Goal: Information Seeking & Learning: Check status

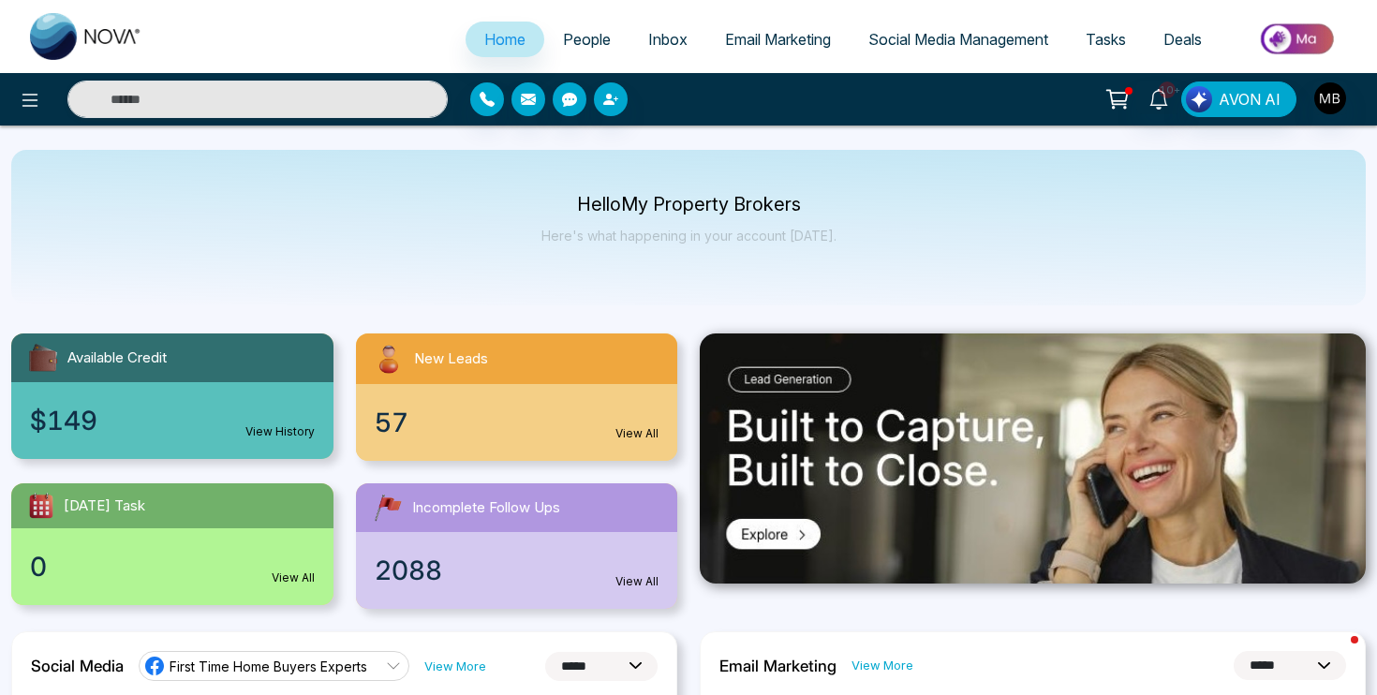
select select "*"
click at [585, 40] on span "People" at bounding box center [587, 39] width 48 height 19
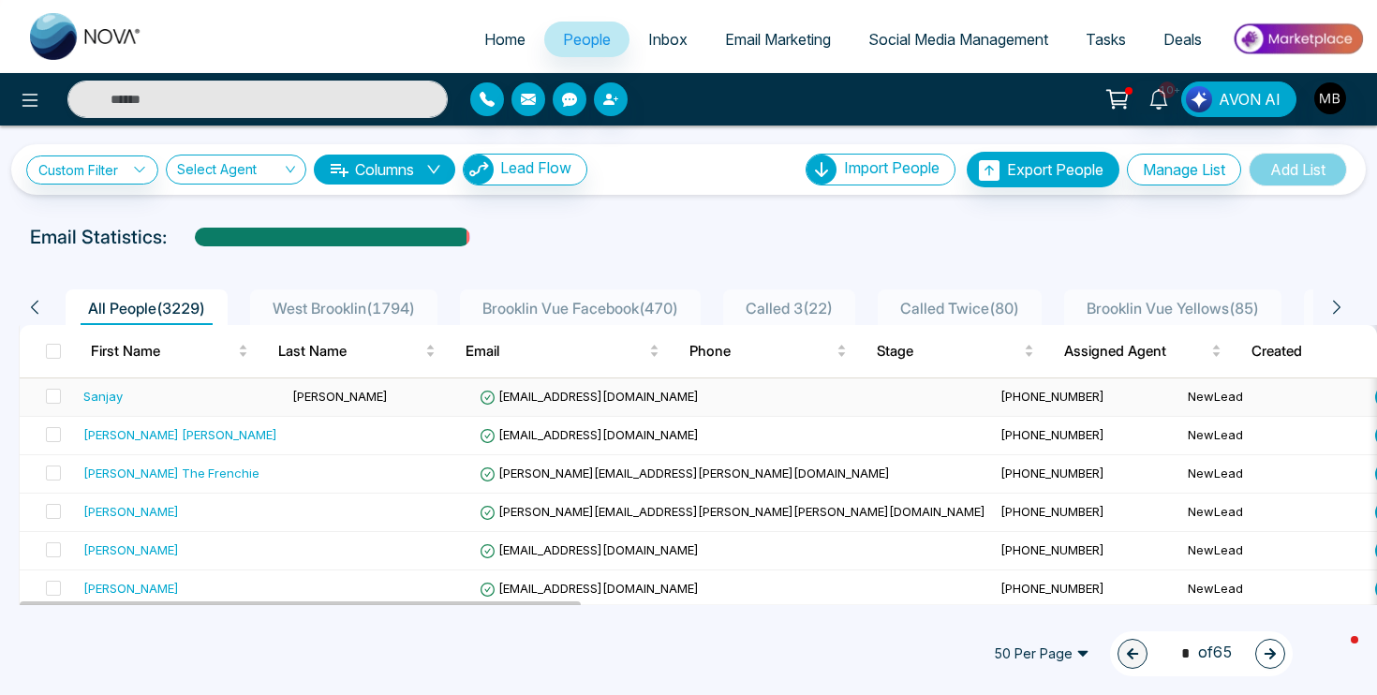
click at [111, 401] on div "Sanjay" at bounding box center [102, 396] width 39 height 19
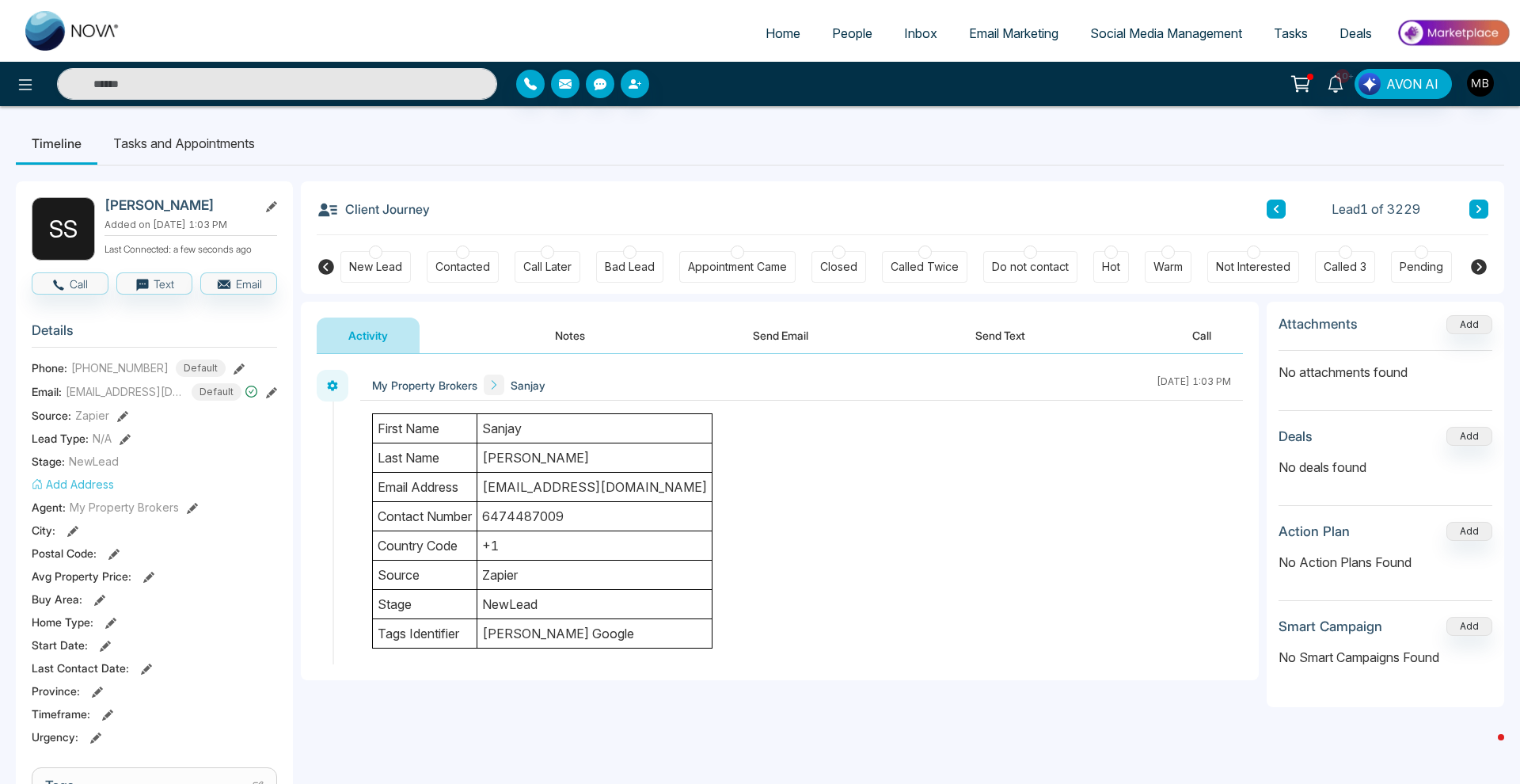
click at [465, 258] on div "Contacted" at bounding box center [462, 266] width 72 height 31
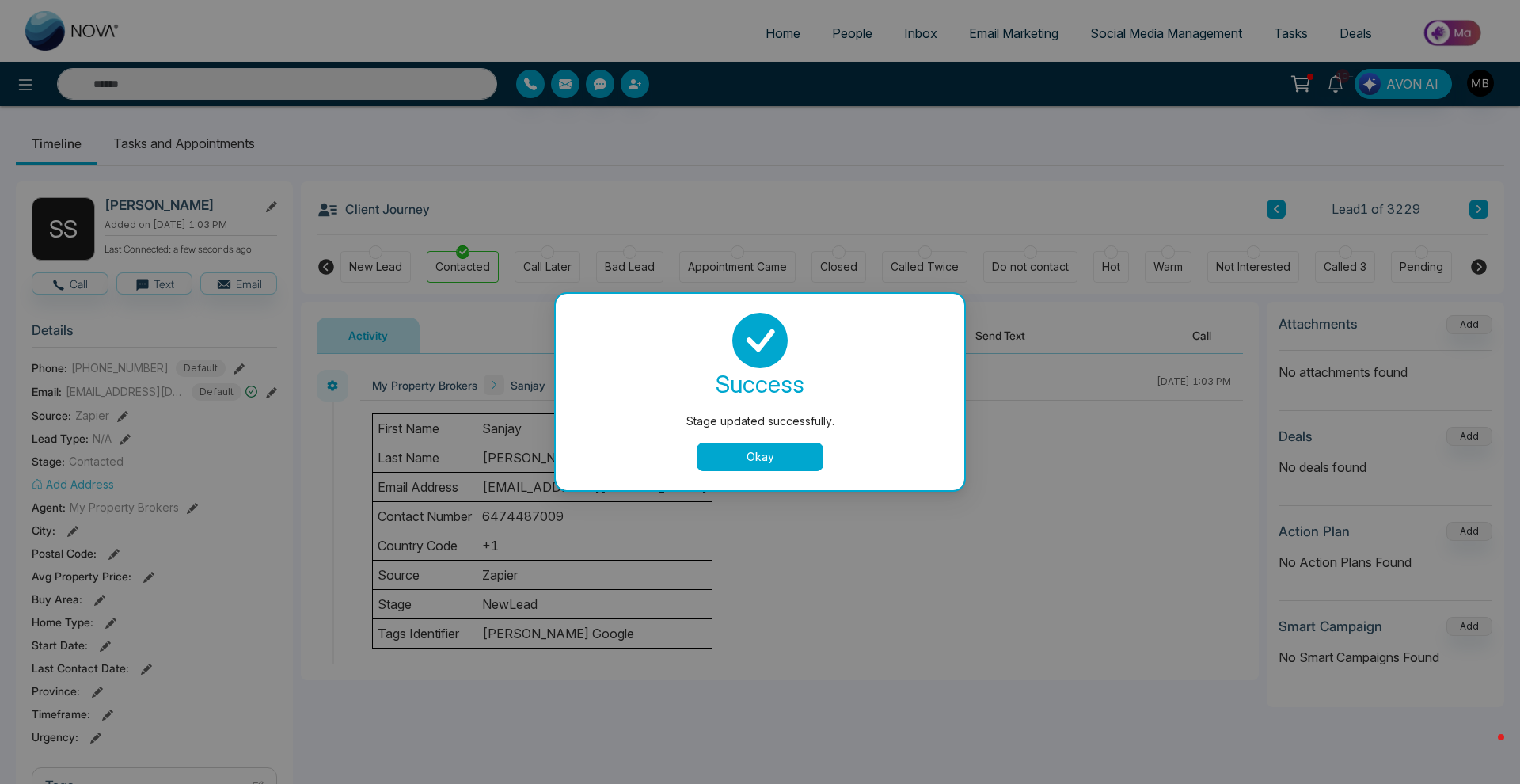
click at [723, 452] on button "Okay" at bounding box center [760, 457] width 127 height 29
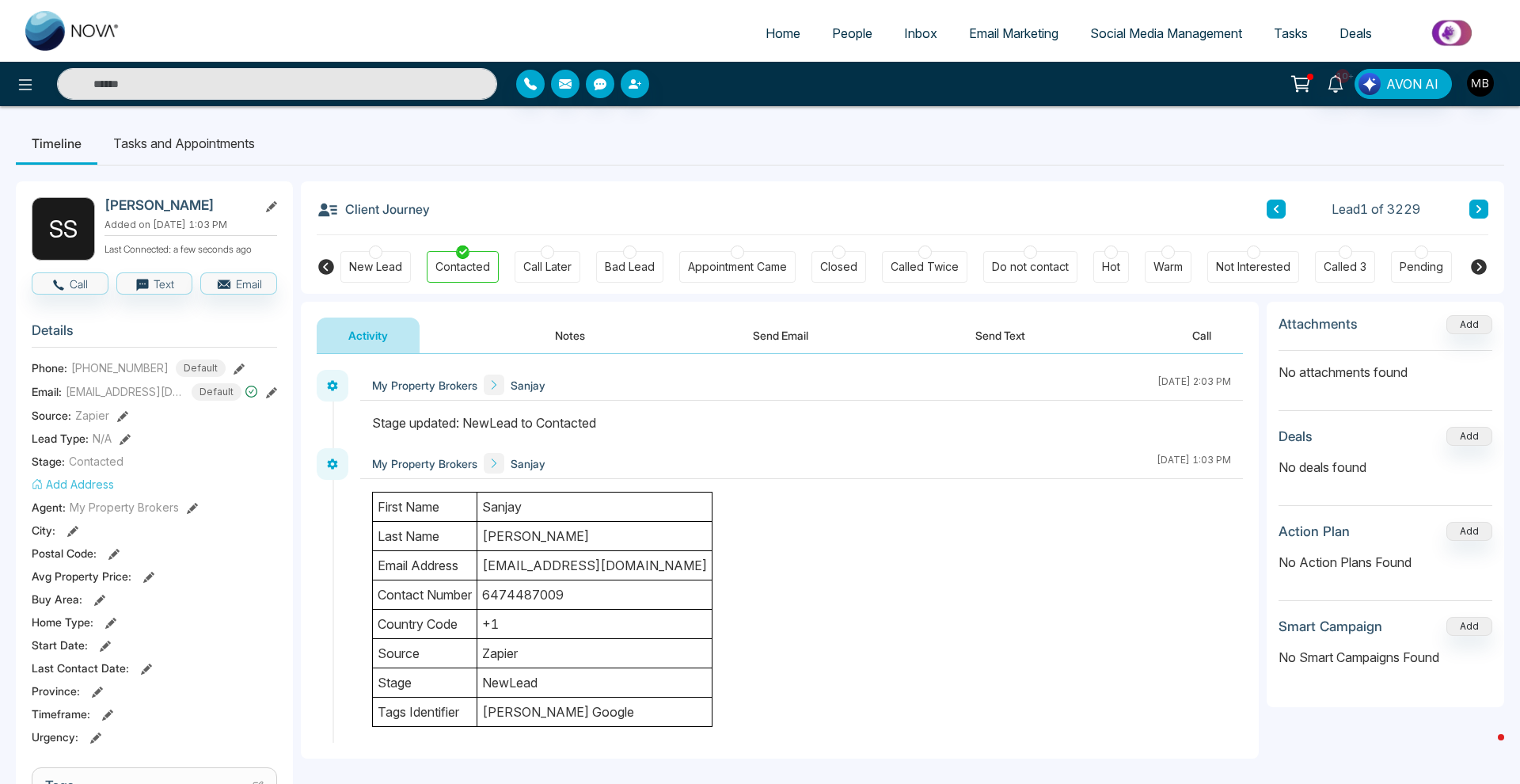
click at [1163, 269] on icon at bounding box center [1479, 266] width 16 height 16
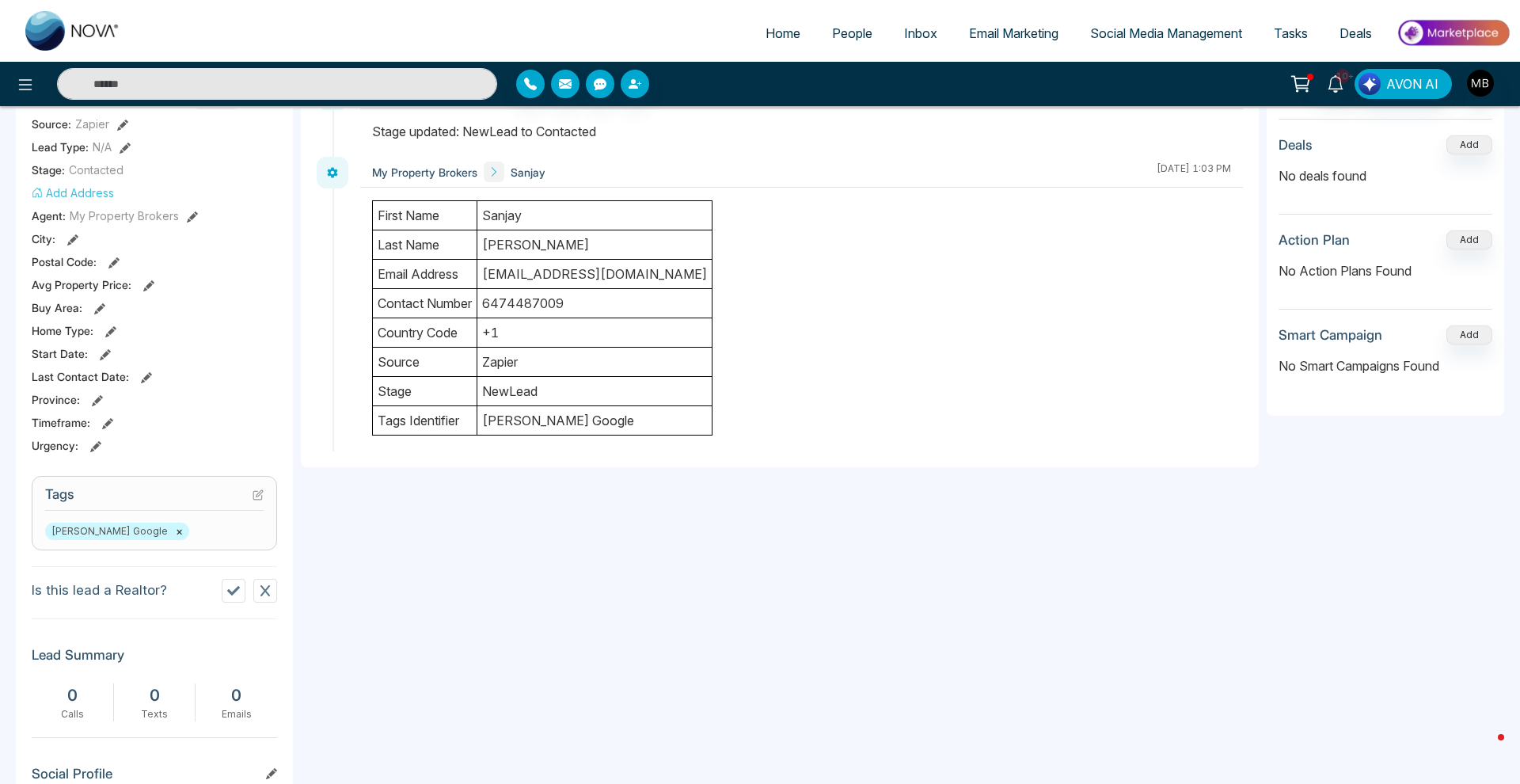
scroll to position [291, 0]
click at [98, 446] on icon at bounding box center [95, 447] width 11 height 11
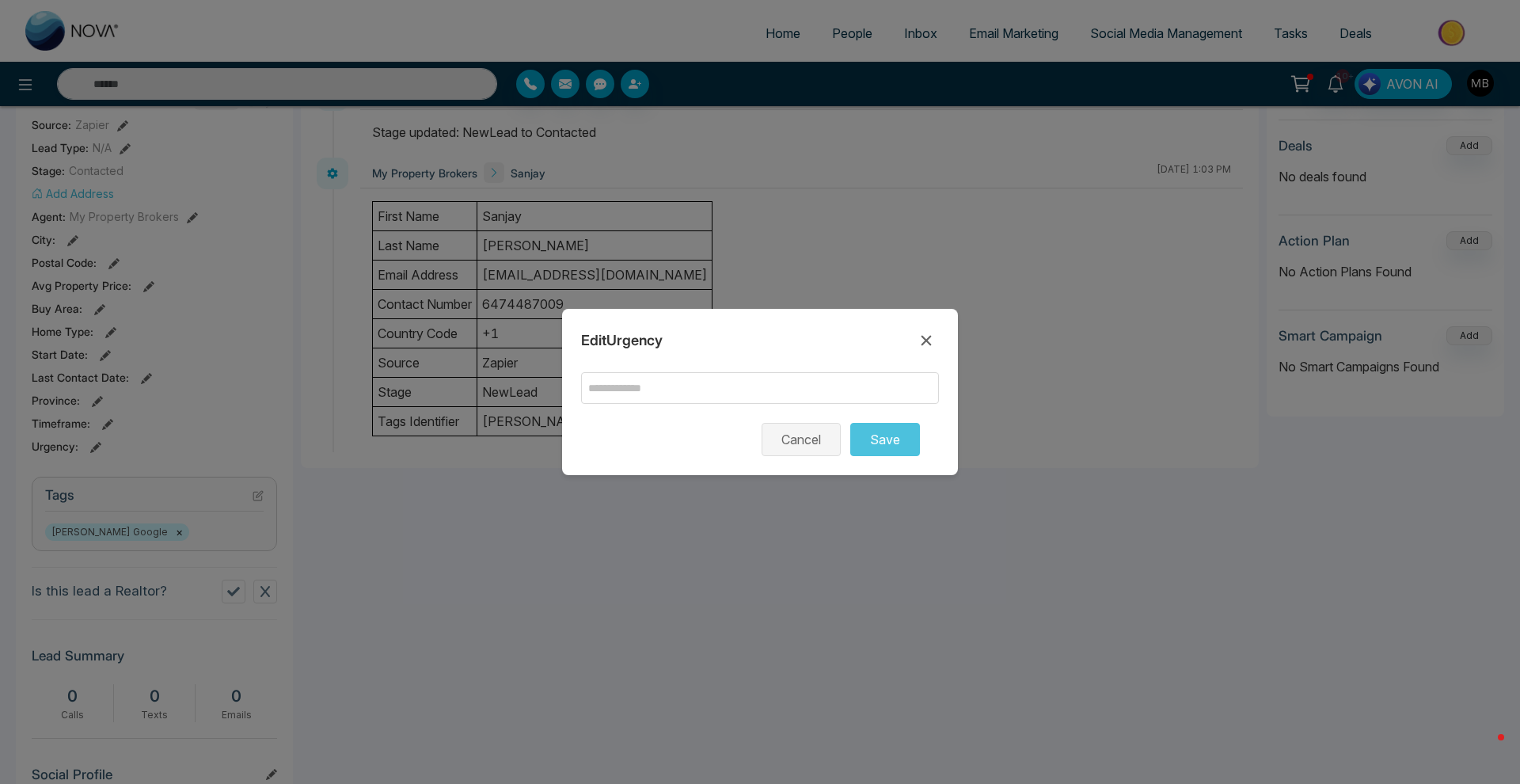
click at [787, 444] on button "Cancel" at bounding box center [801, 438] width 79 height 33
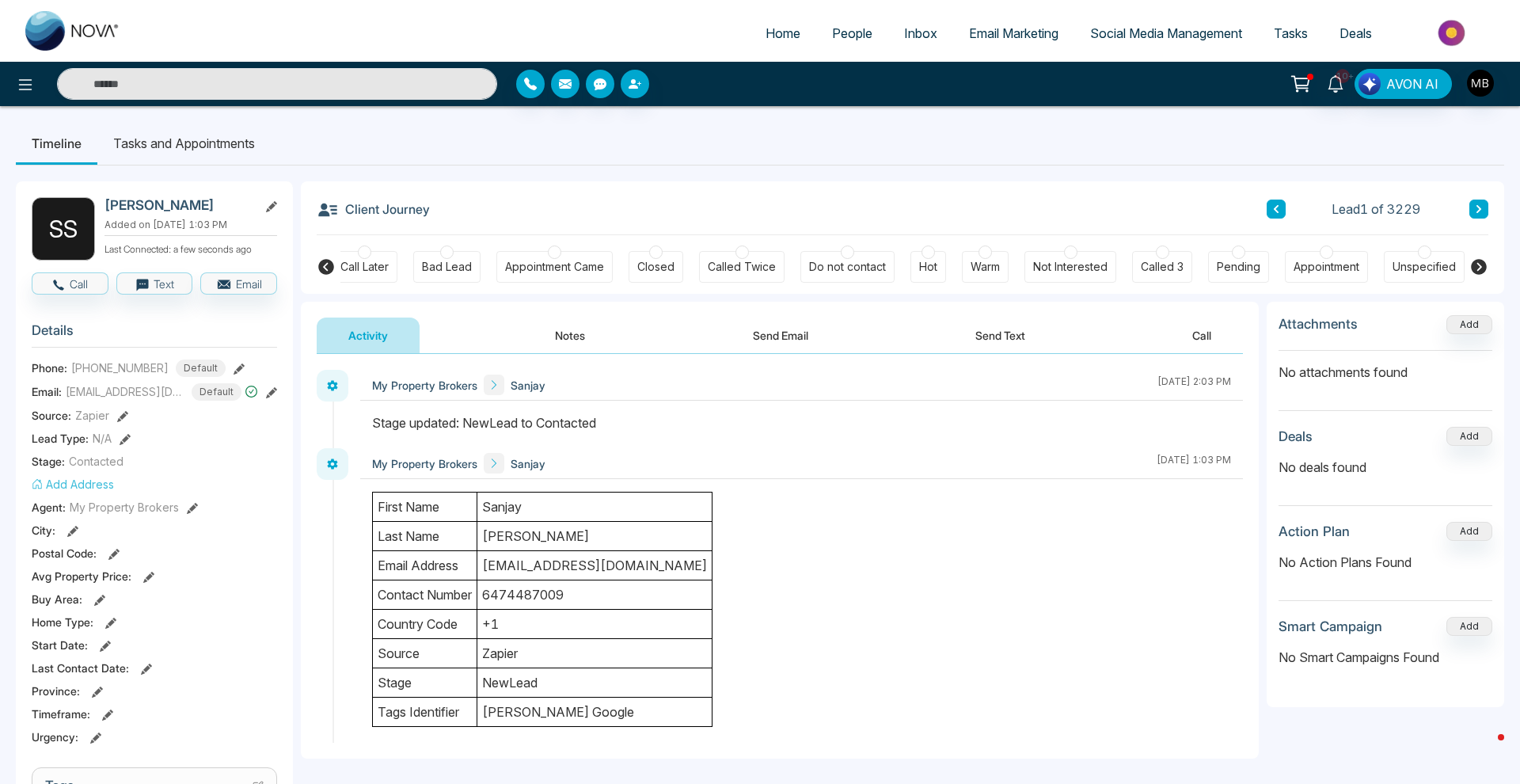
scroll to position [0, 0]
click at [29, 81] on icon at bounding box center [25, 84] width 19 height 19
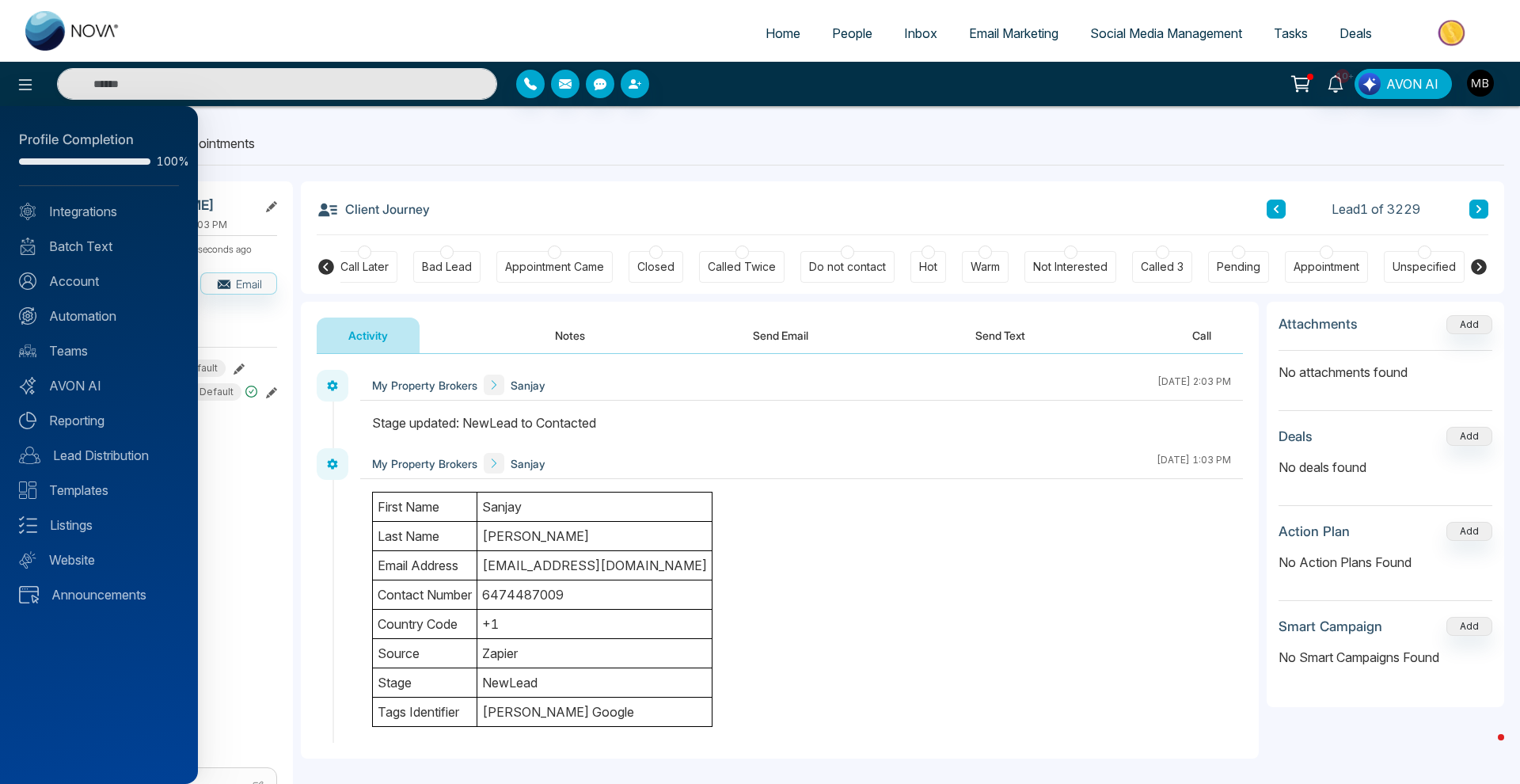
click at [845, 30] on div at bounding box center [760, 392] width 1520 height 784
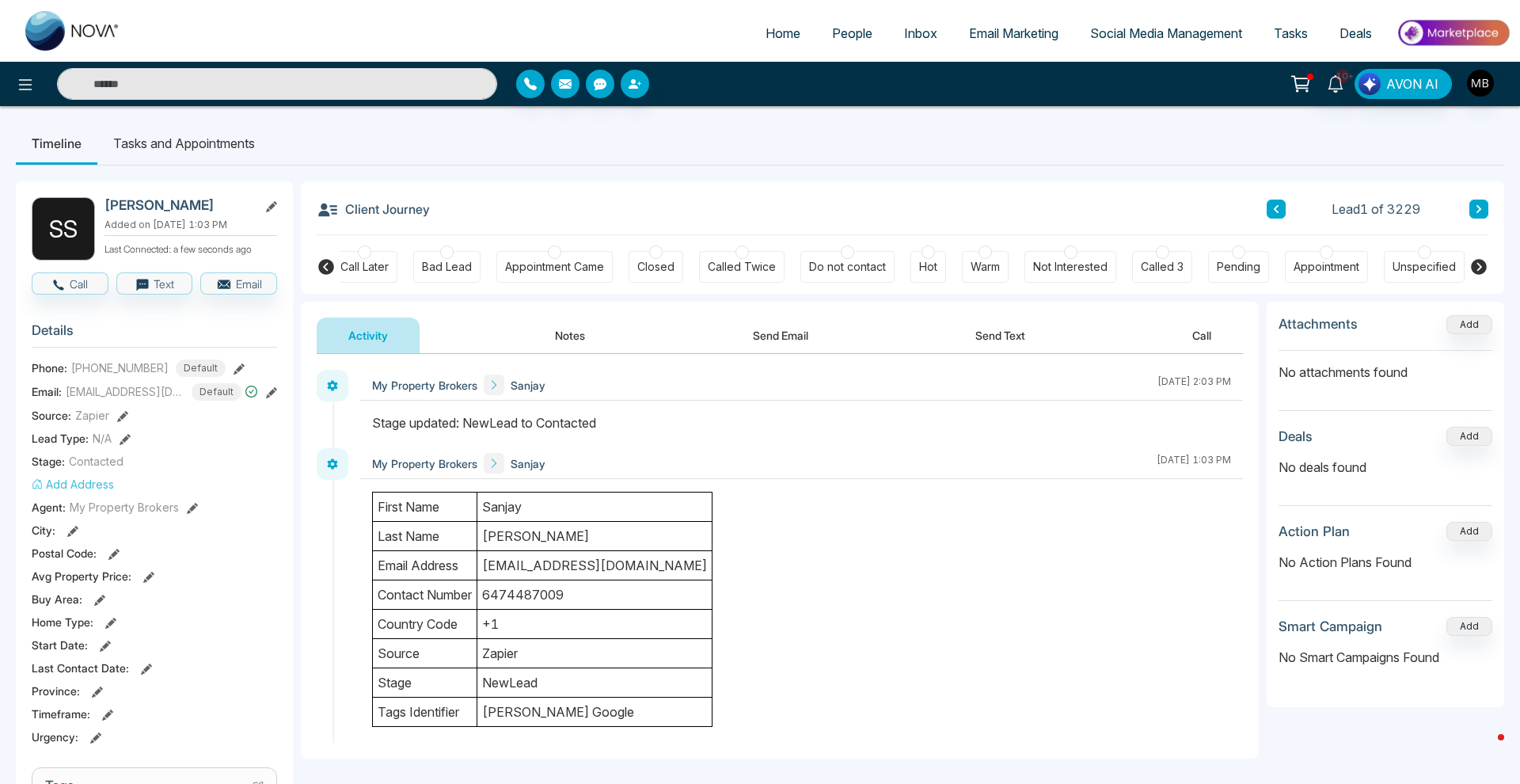
click at [844, 33] on span "People" at bounding box center [853, 33] width 41 height 16
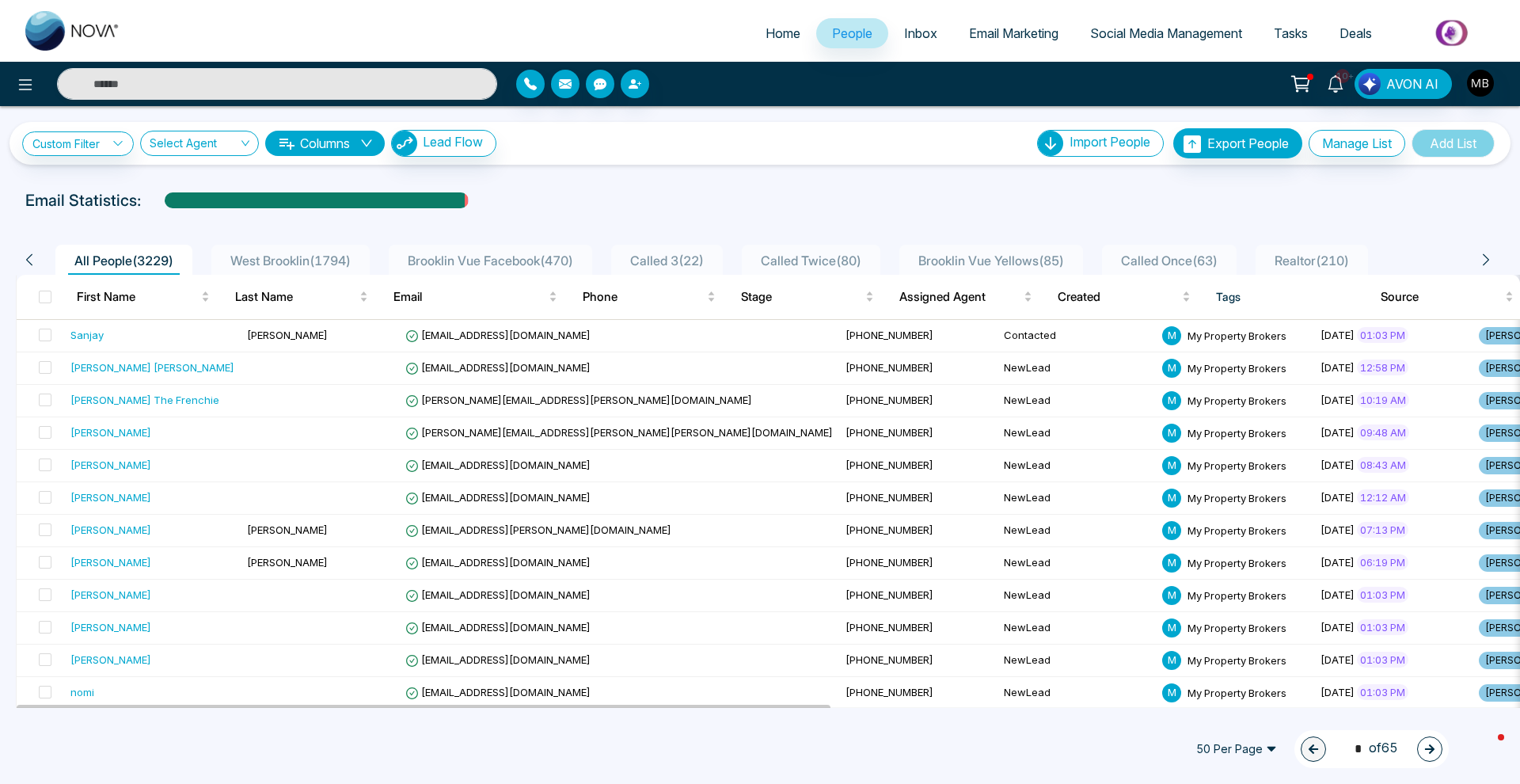
click at [1014, 34] on span "Email Marketing" at bounding box center [1014, 33] width 90 height 16
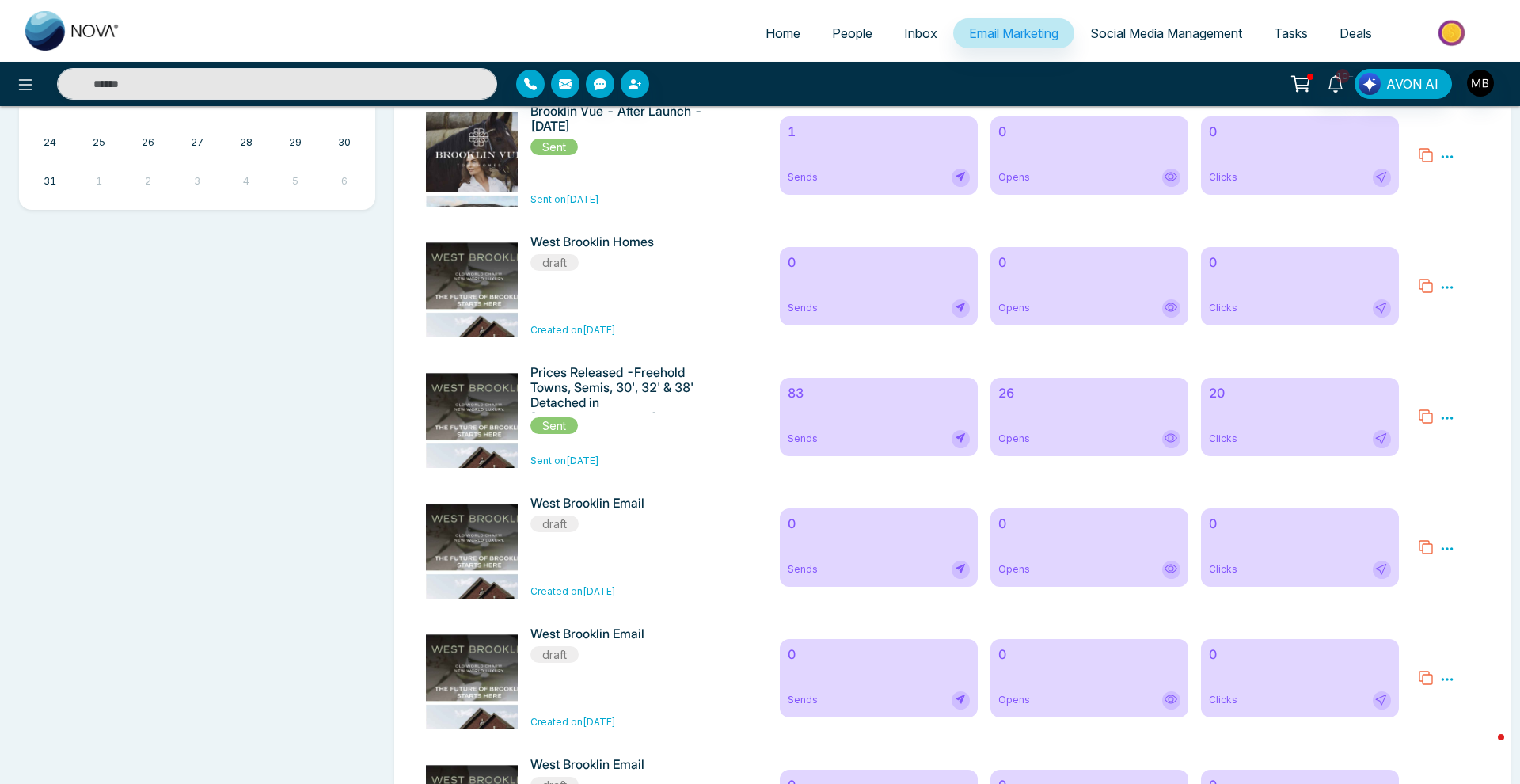
scroll to position [691, 0]
click at [1010, 446] on span "Opens" at bounding box center [1014, 438] width 31 height 14
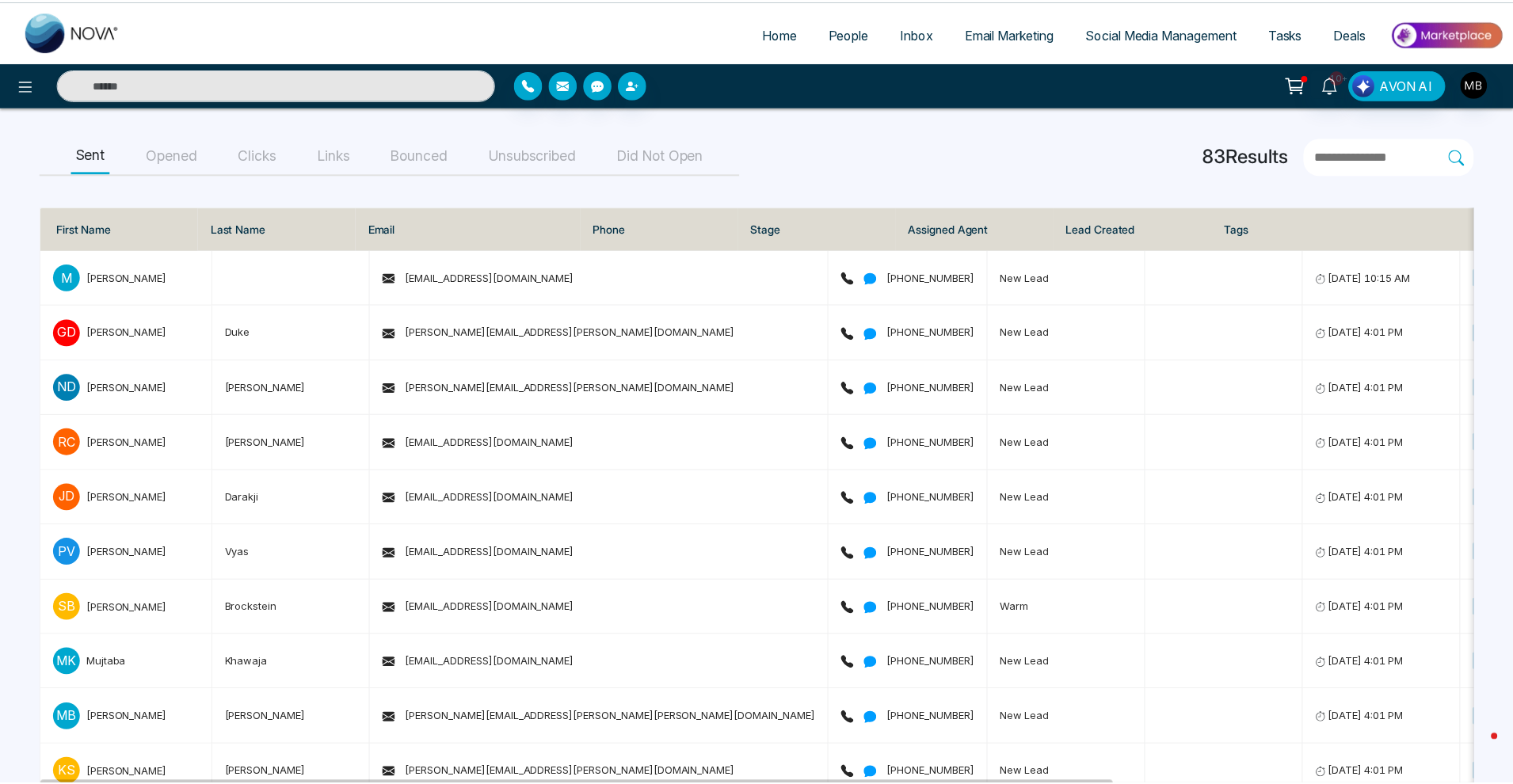
scroll to position [235, 0]
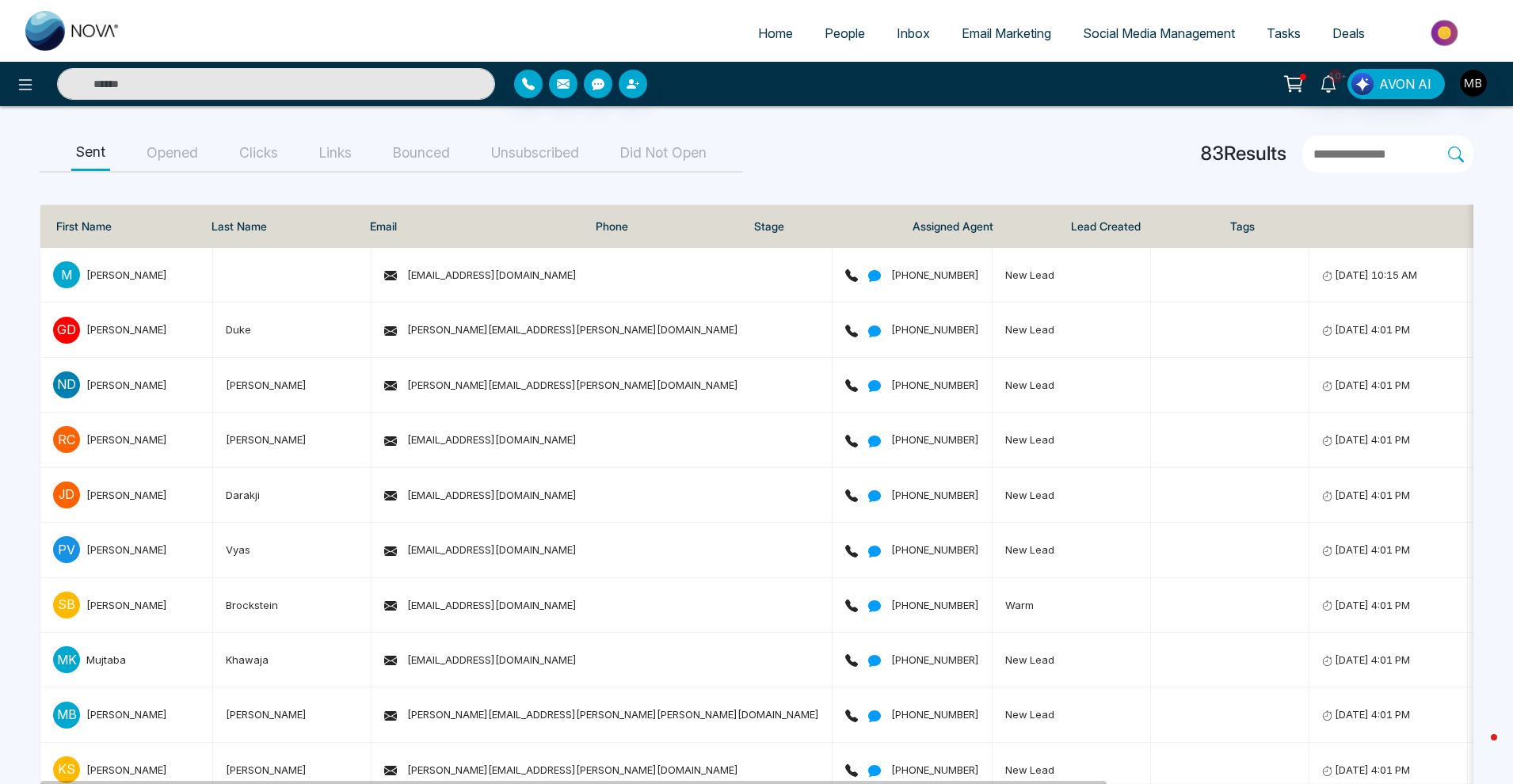
click at [155, 152] on button "Opened" at bounding box center [172, 153] width 61 height 35
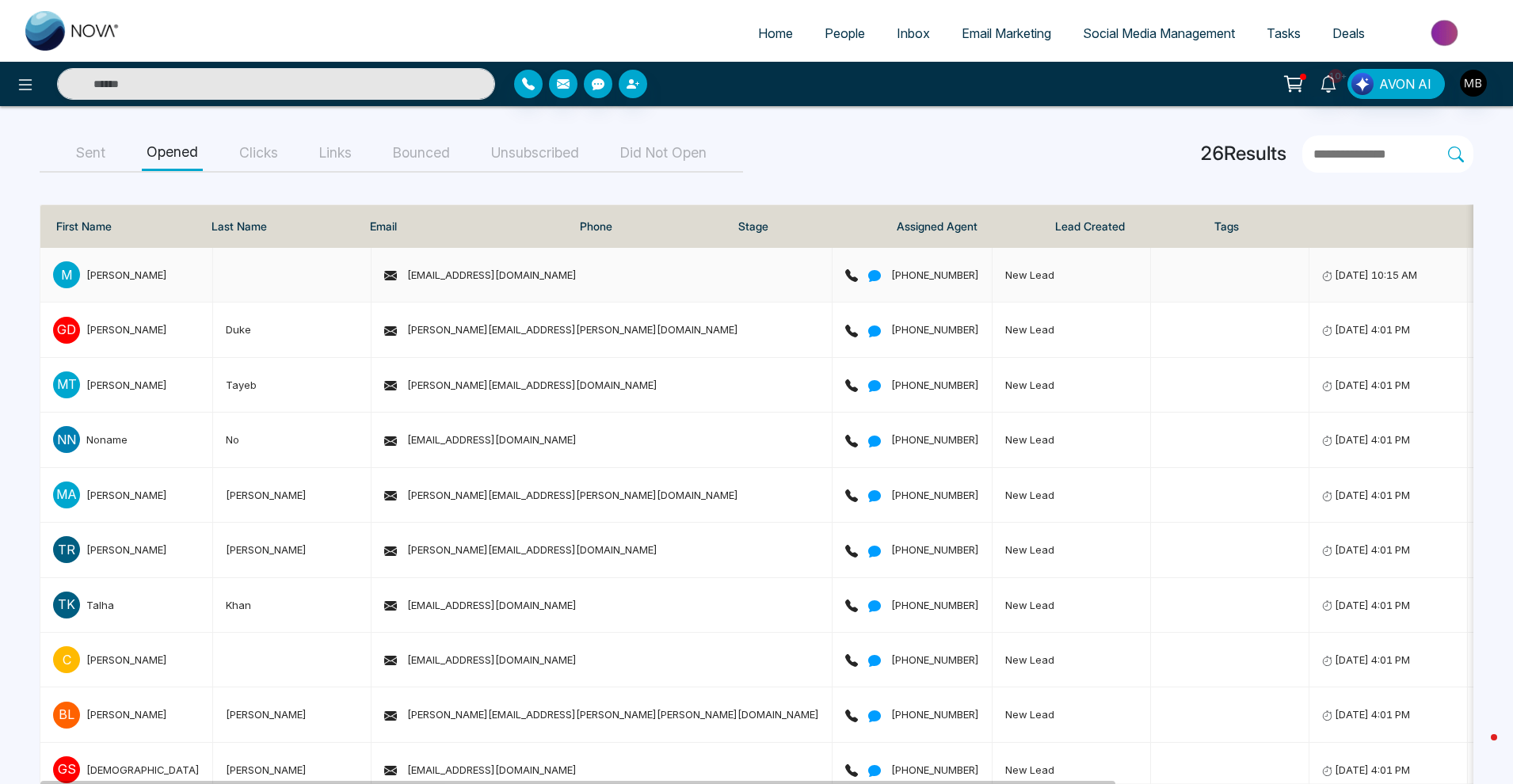
click at [100, 272] on div "[PERSON_NAME]" at bounding box center [127, 275] width 81 height 16
